Goal: Find contact information: Obtain details needed to contact an individual or organization

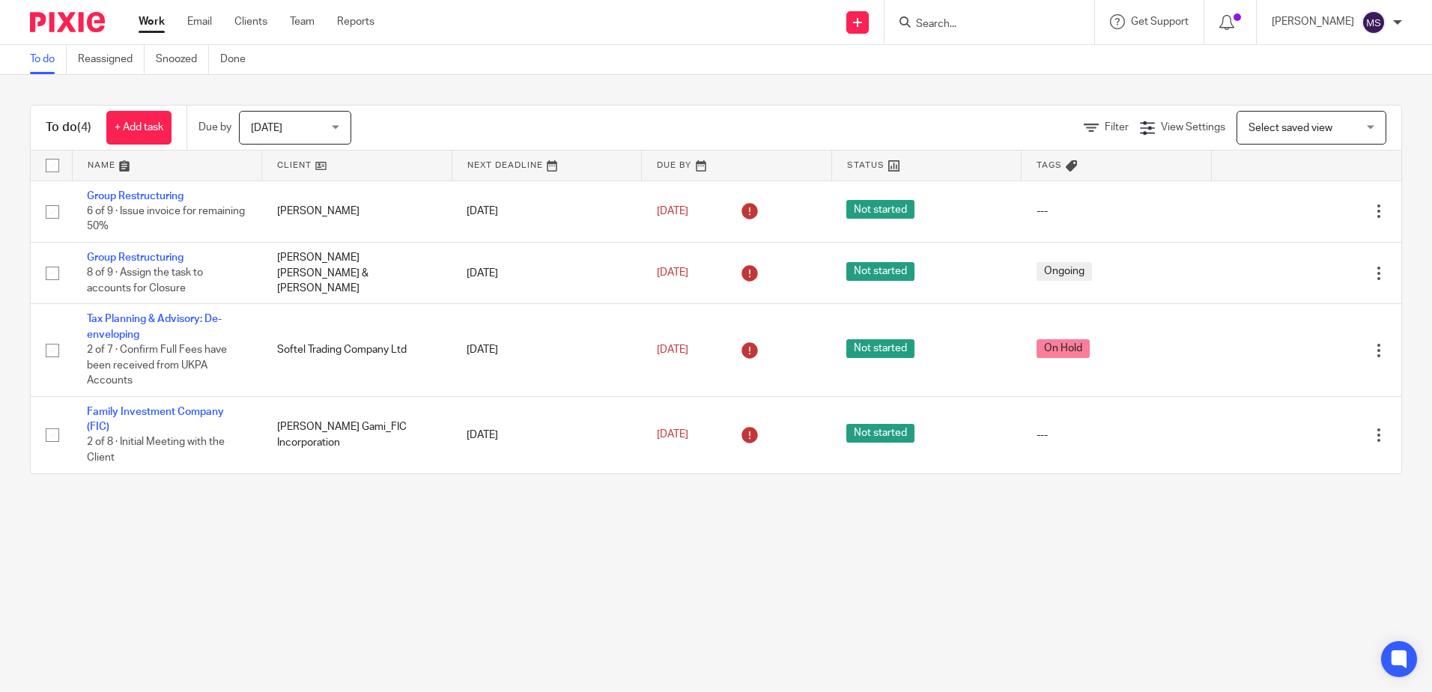
click at [982, 15] on form at bounding box center [994, 22] width 160 height 19
click at [980, 20] on input "Search" at bounding box center [981, 24] width 135 height 13
paste input "Damalie Estates Holding Limited"
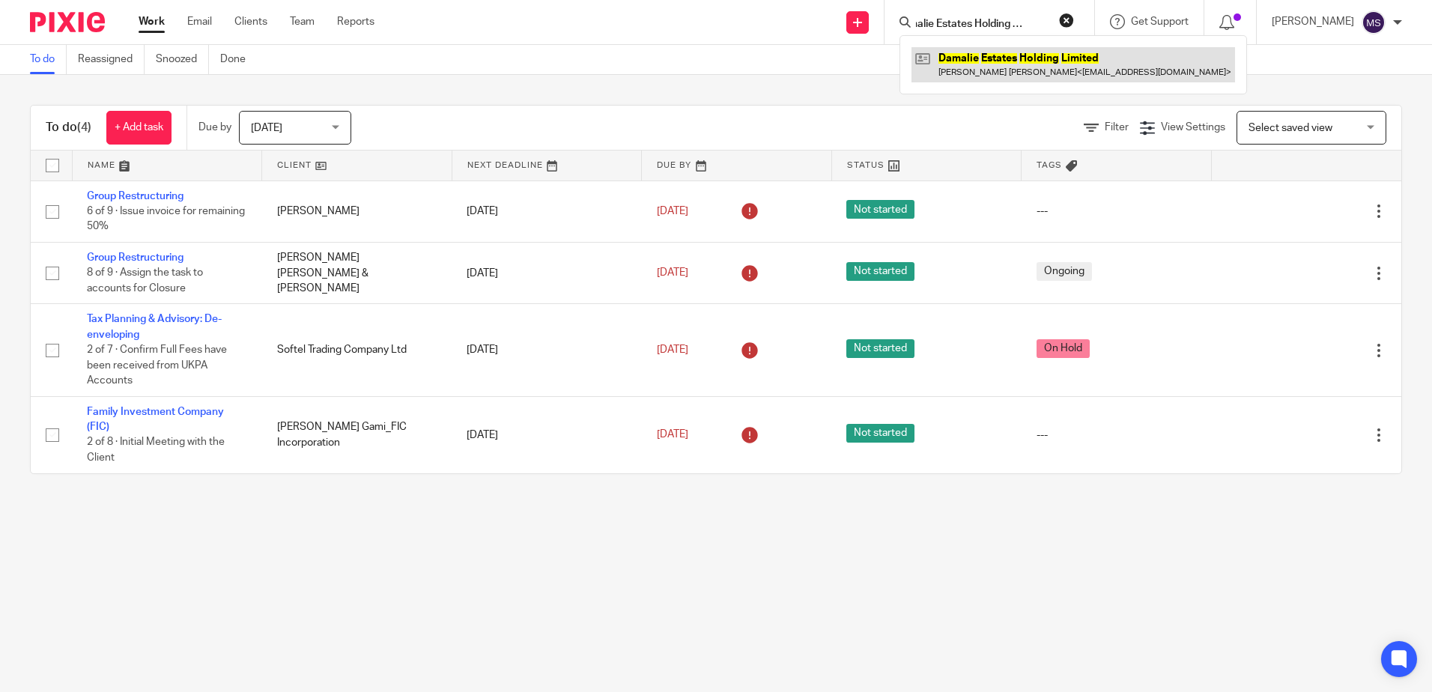
type input "Damalie Estates Holding Limited"
click at [992, 62] on link at bounding box center [1073, 64] width 324 height 34
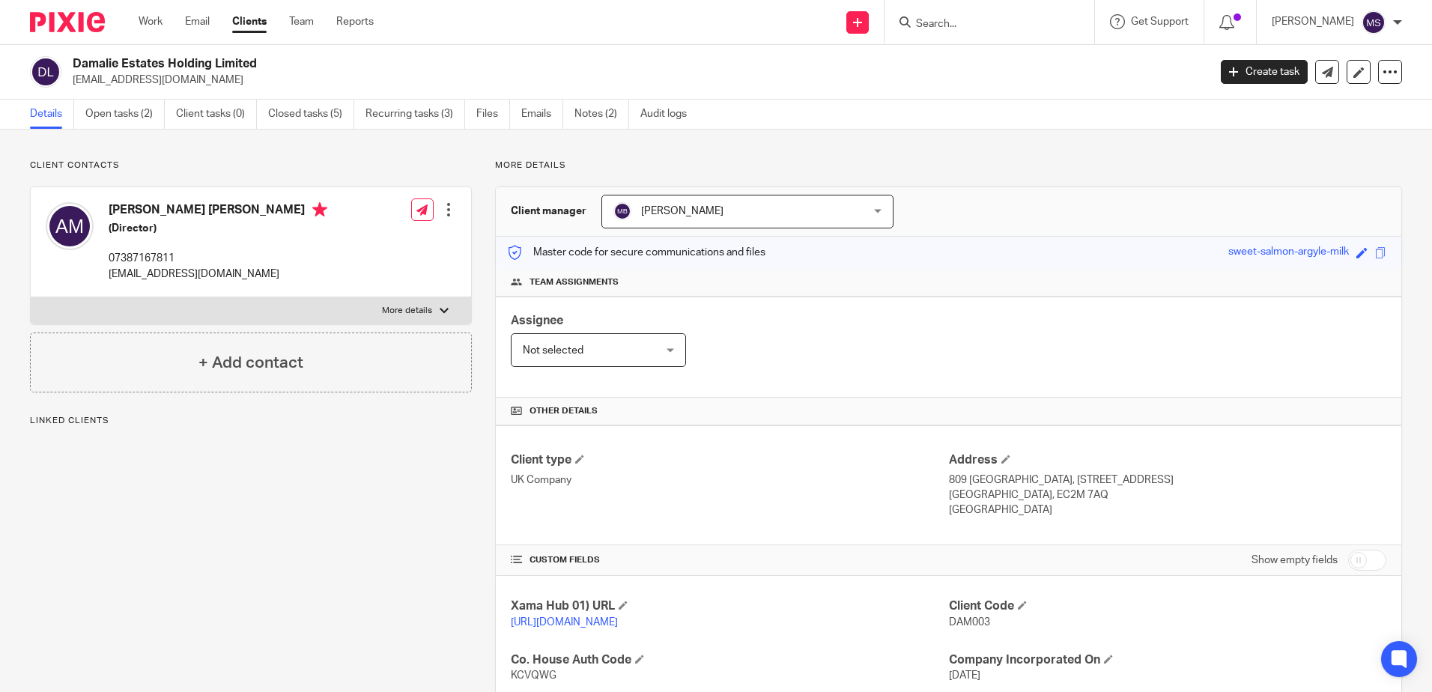
click at [200, 270] on p "[EMAIL_ADDRESS][DOMAIN_NAME]" at bounding box center [218, 274] width 219 height 15
copy div "[EMAIL_ADDRESS][DOMAIN_NAME]"
